Goal: Task Accomplishment & Management: Use online tool/utility

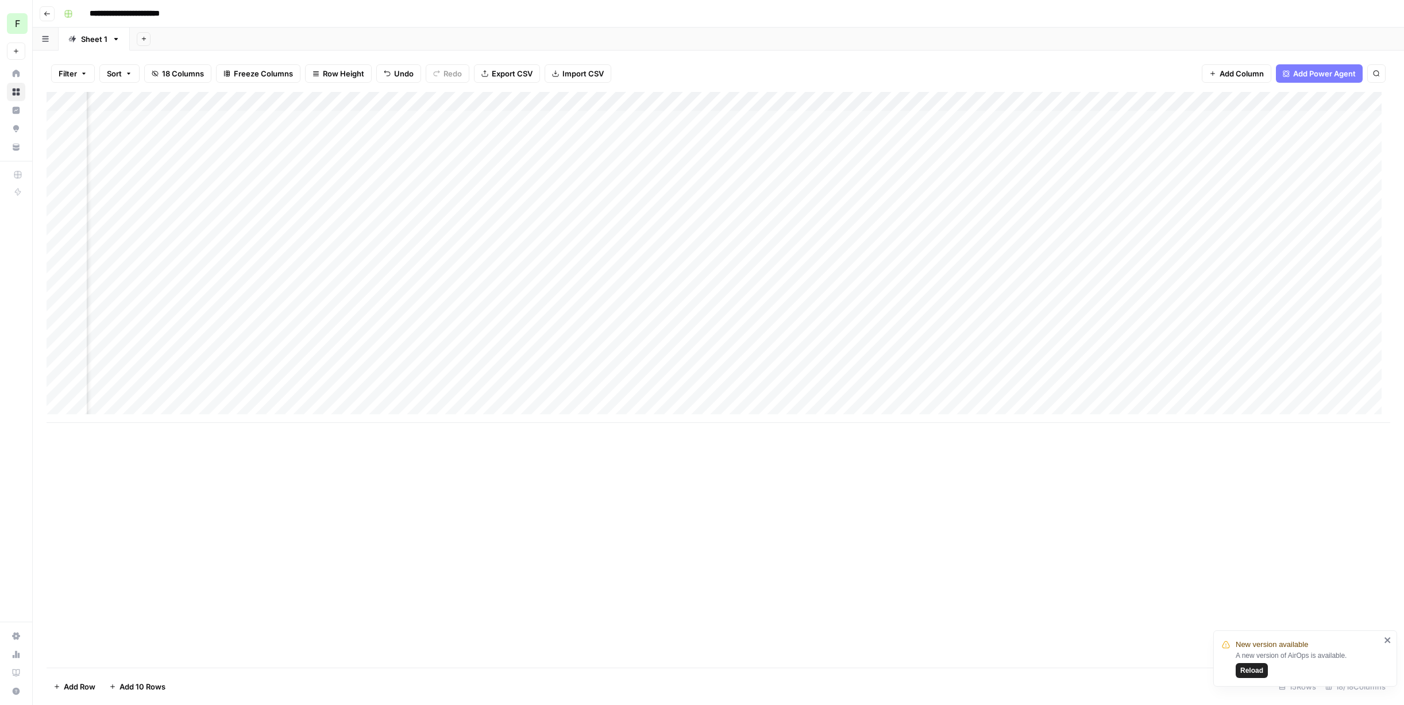
scroll to position [0, 418]
click at [868, 180] on div "Add Column" at bounding box center [719, 257] width 1344 height 331
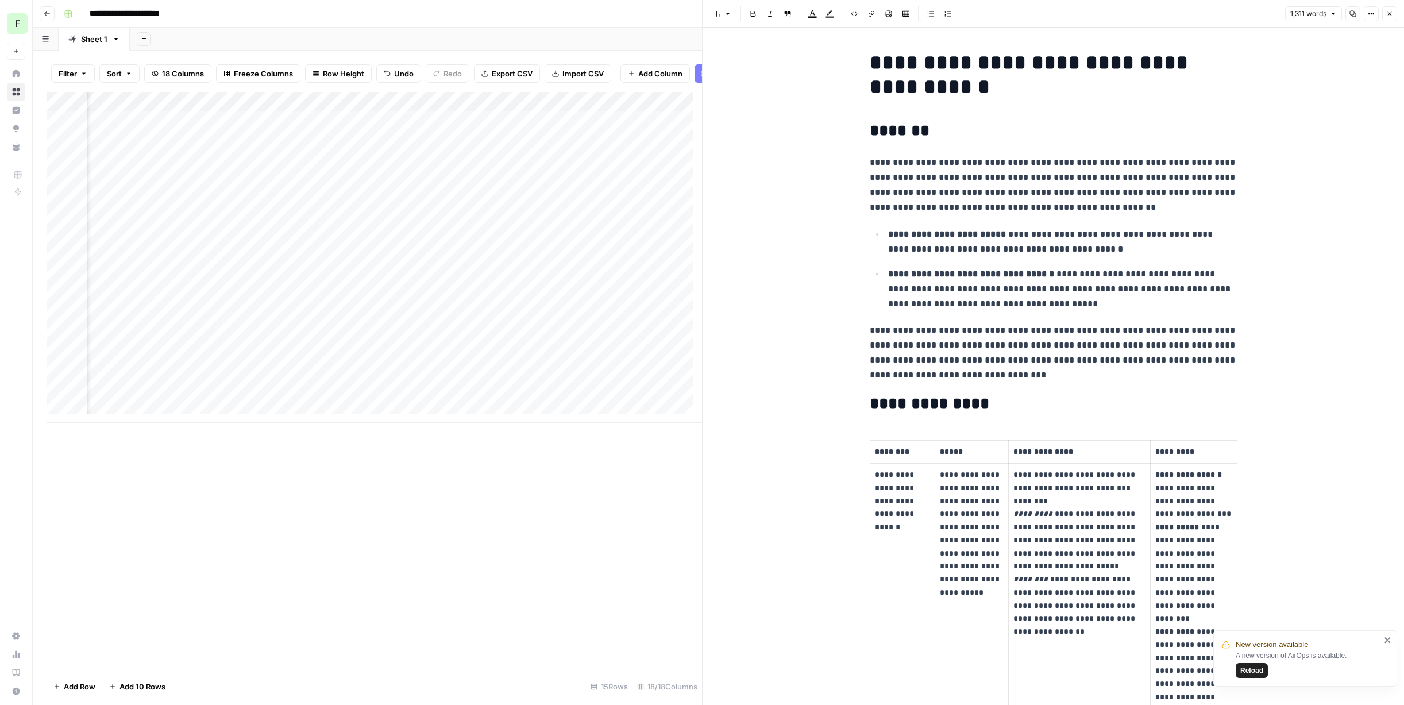
click at [1385, 639] on icon "close" at bounding box center [1388, 639] width 8 height 9
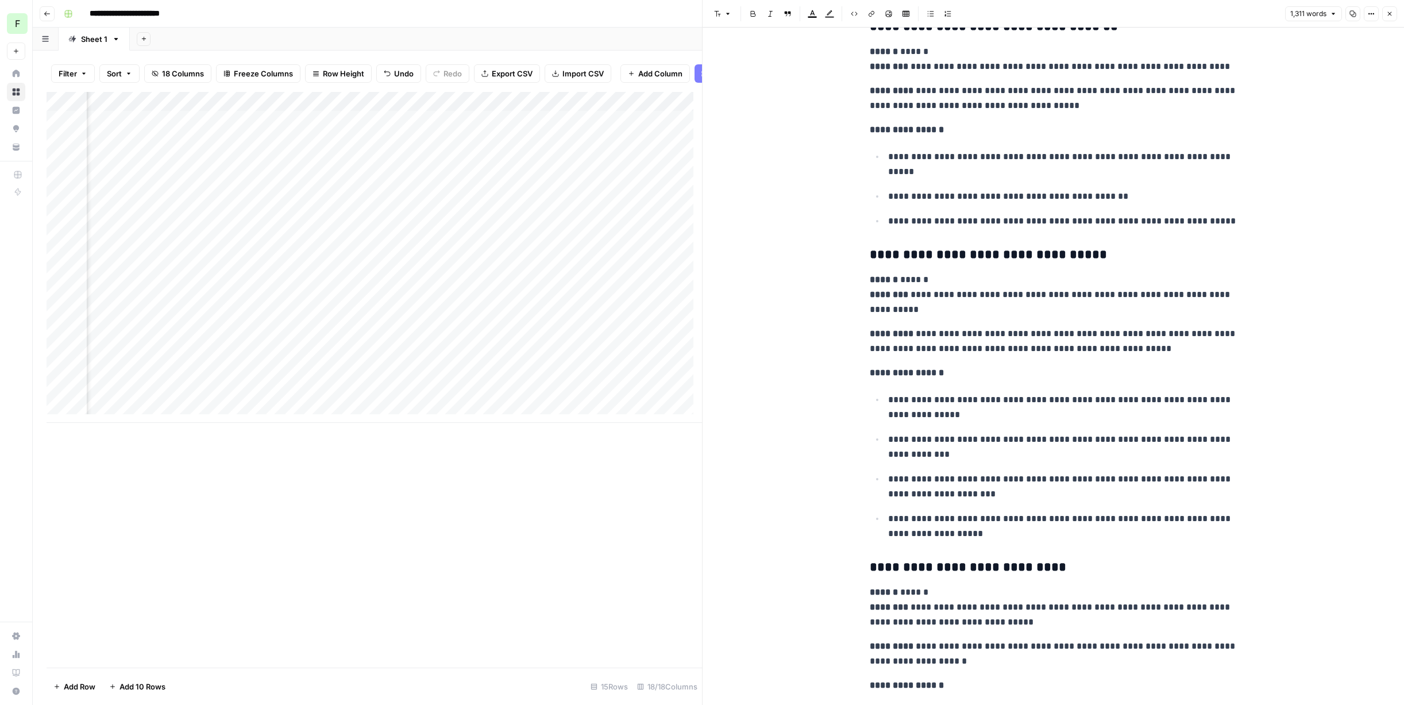
scroll to position [3205, 0]
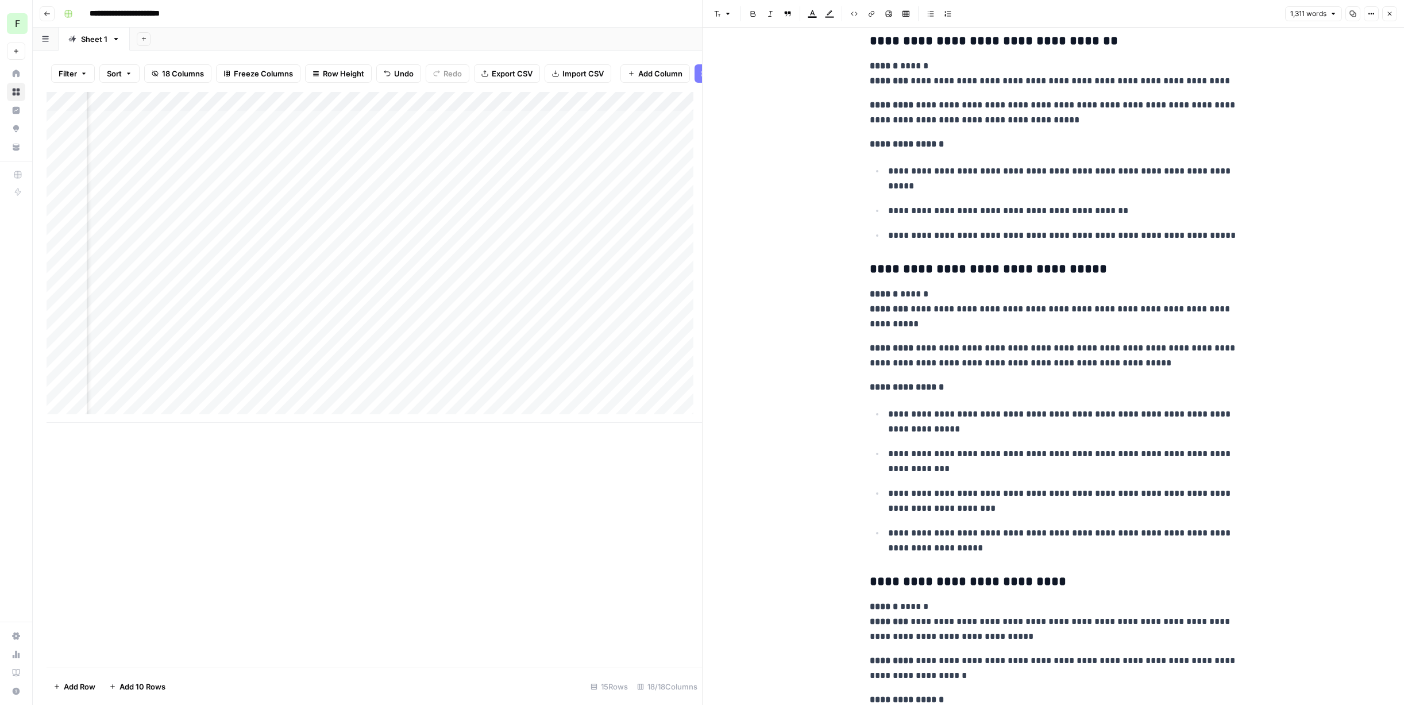
click at [623, 163] on div "Add Column" at bounding box center [375, 257] width 656 height 331
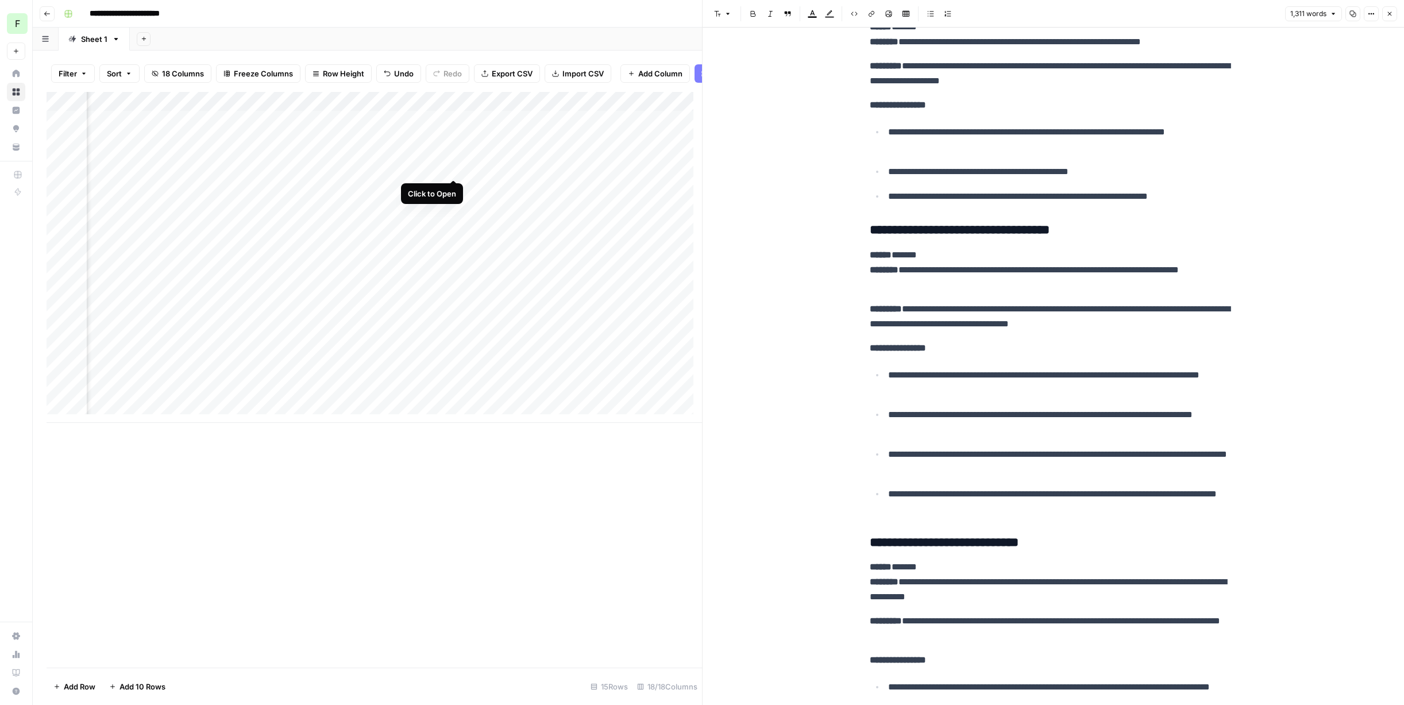
click at [450, 165] on div "Add Column" at bounding box center [375, 257] width 656 height 331
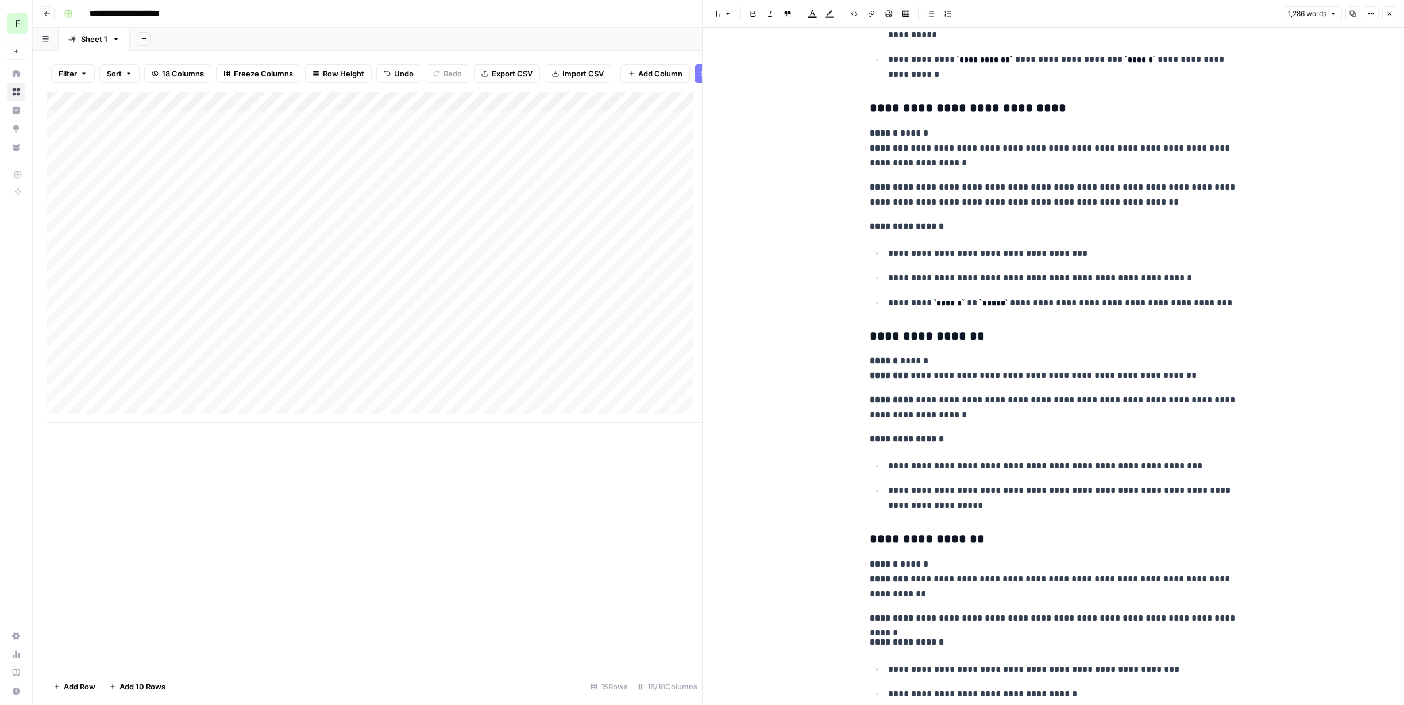
click at [255, 168] on div "Add Column" at bounding box center [375, 257] width 656 height 331
click at [450, 168] on div "Add Column" at bounding box center [375, 257] width 656 height 331
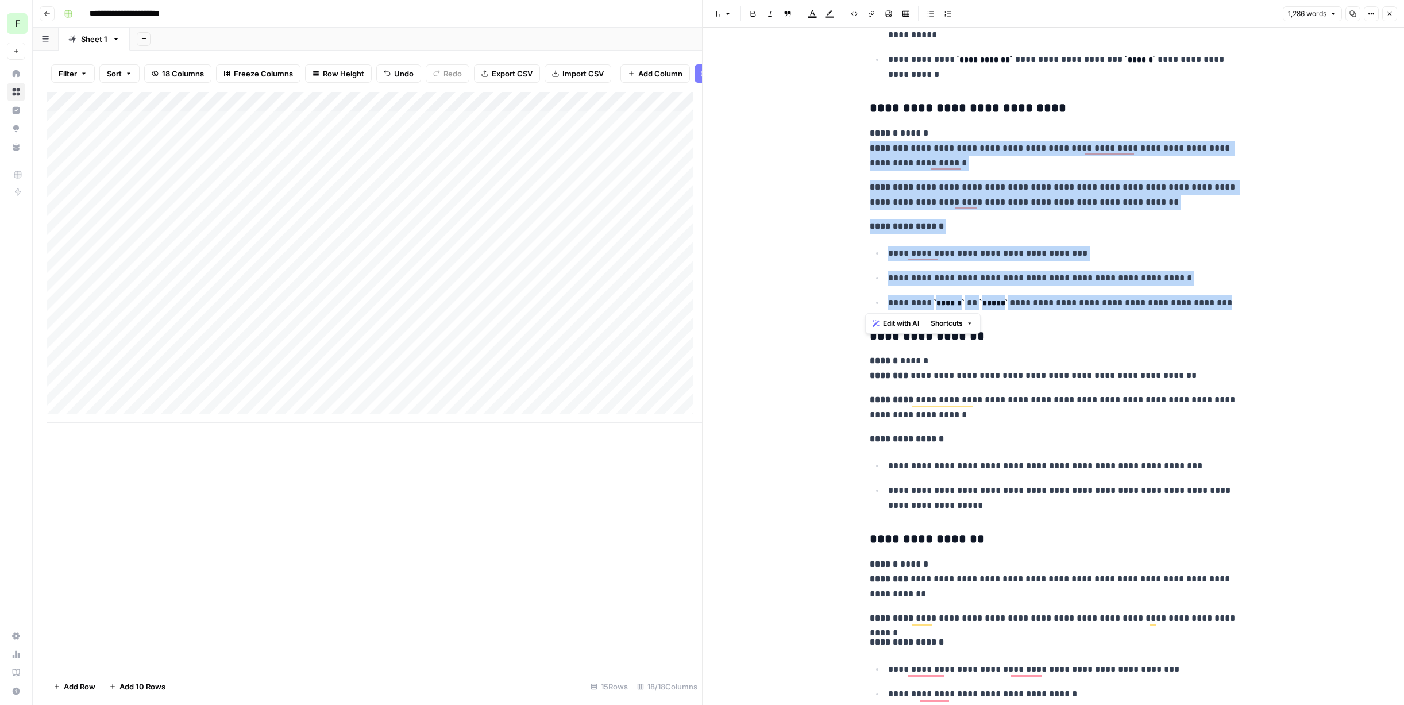
drag, startPoint x: 1231, startPoint y: 306, endPoint x: 864, endPoint y: 156, distance: 396.6
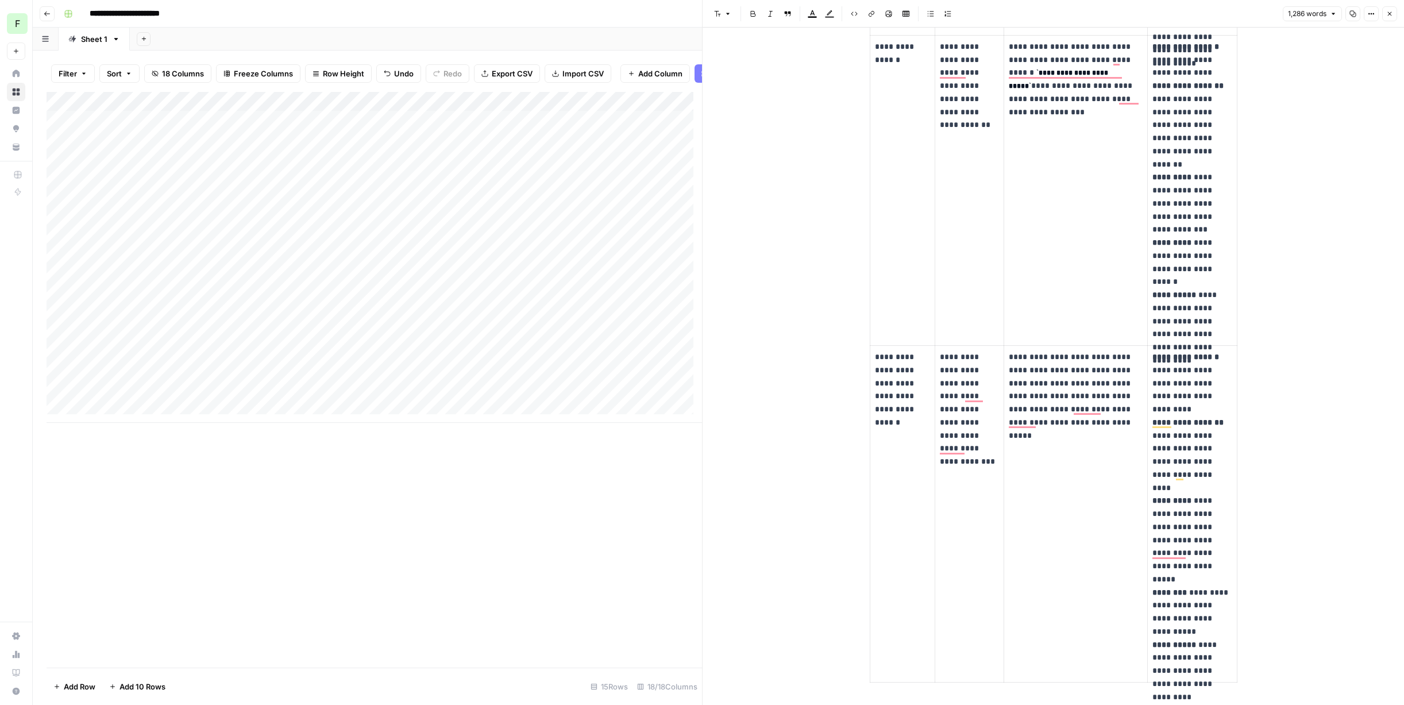
scroll to position [1570, 0]
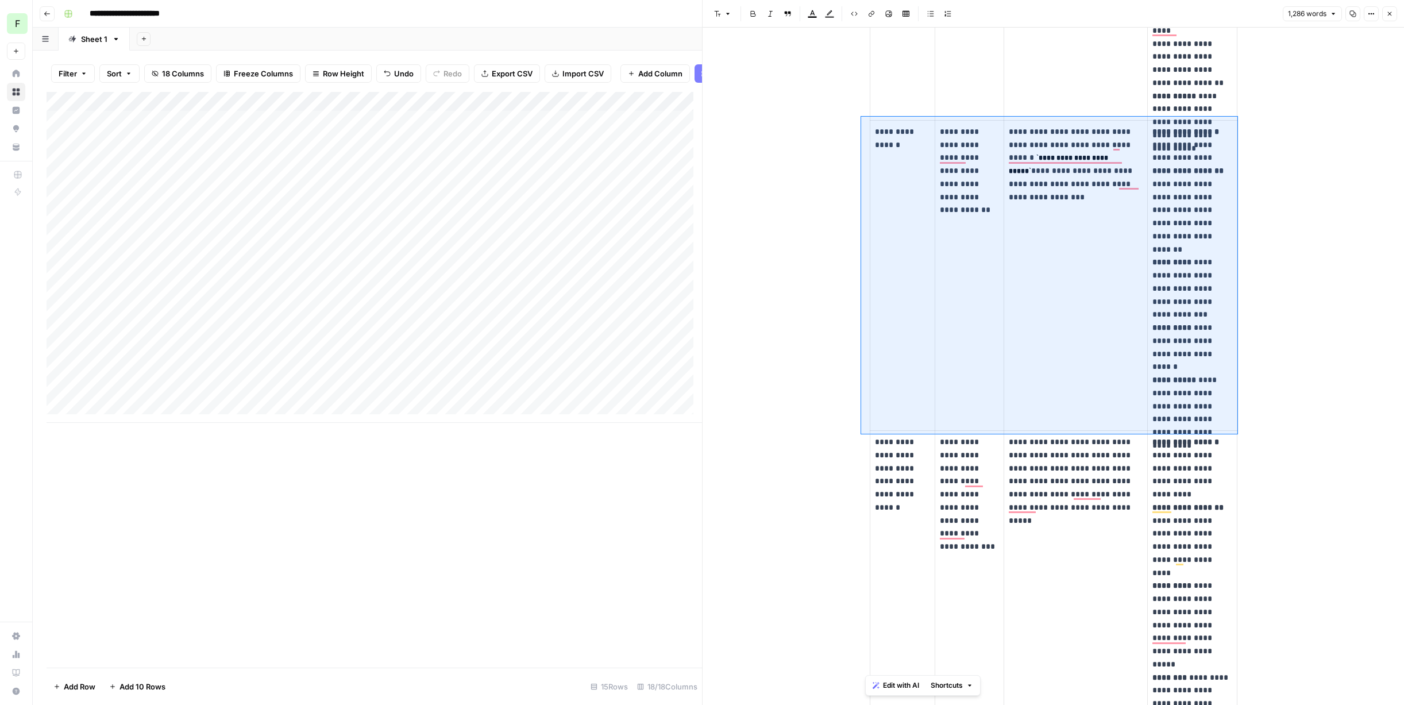
drag, startPoint x: 861, startPoint y: 116, endPoint x: 1238, endPoint y: 434, distance: 493.8
click at [1238, 434] on div at bounding box center [702, 352] width 1404 height 705
